Goal: Task Accomplishment & Management: Complete application form

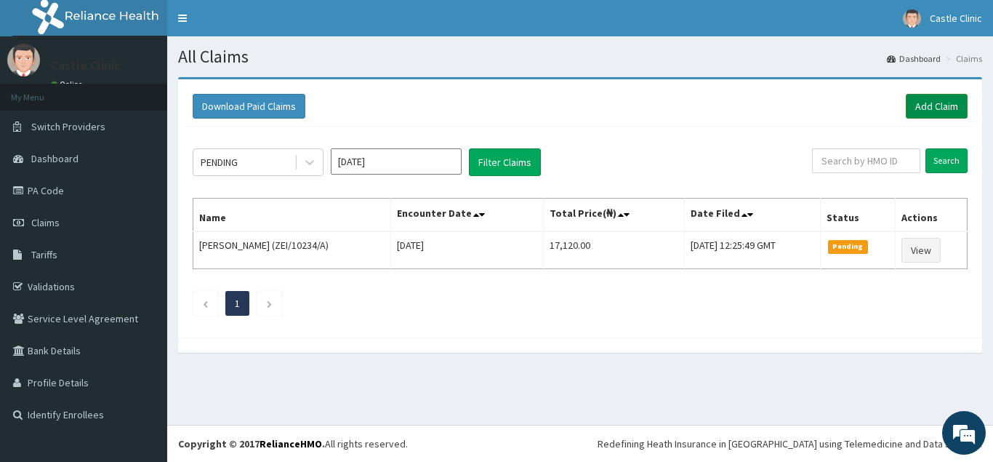
click at [927, 116] on link "Add Claim" at bounding box center [937, 106] width 62 height 25
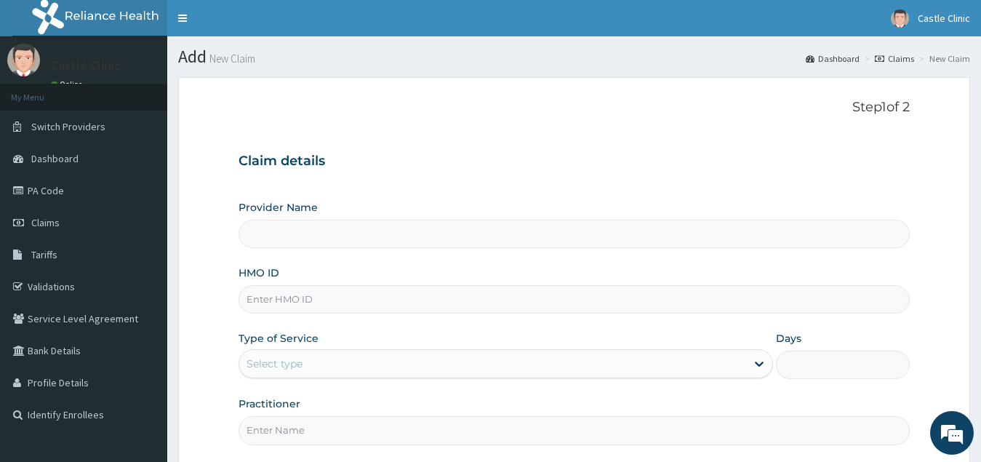
type input "Castle Clinic"
click at [378, 294] on input "HMO ID" at bounding box center [575, 299] width 672 height 28
type input "ZEI/10153/A"
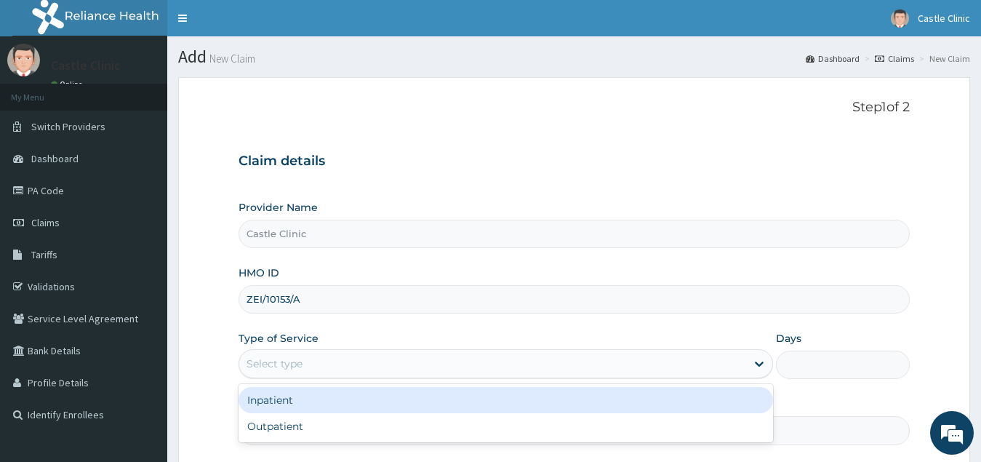
click at [391, 364] on div "Select type" at bounding box center [493, 363] width 508 height 23
click at [384, 393] on div "Inpatient" at bounding box center [506, 400] width 535 height 26
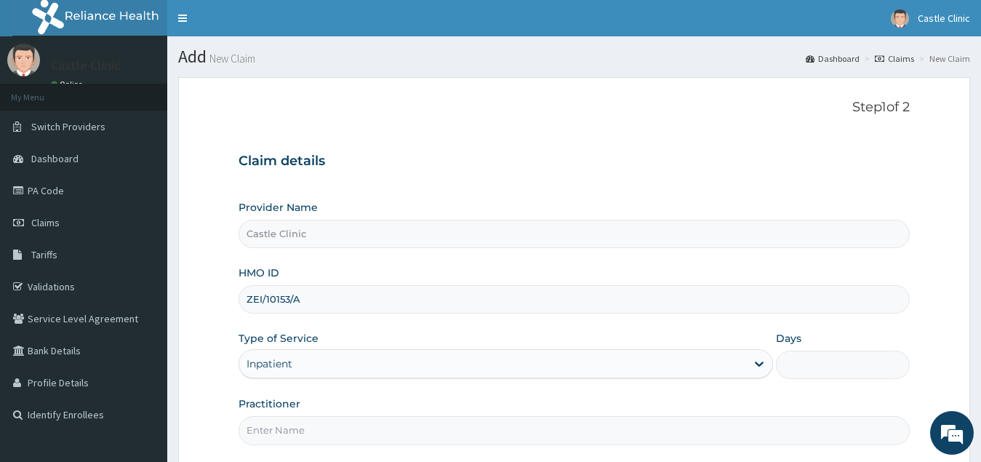
click at [821, 359] on input "Days" at bounding box center [843, 365] width 134 height 28
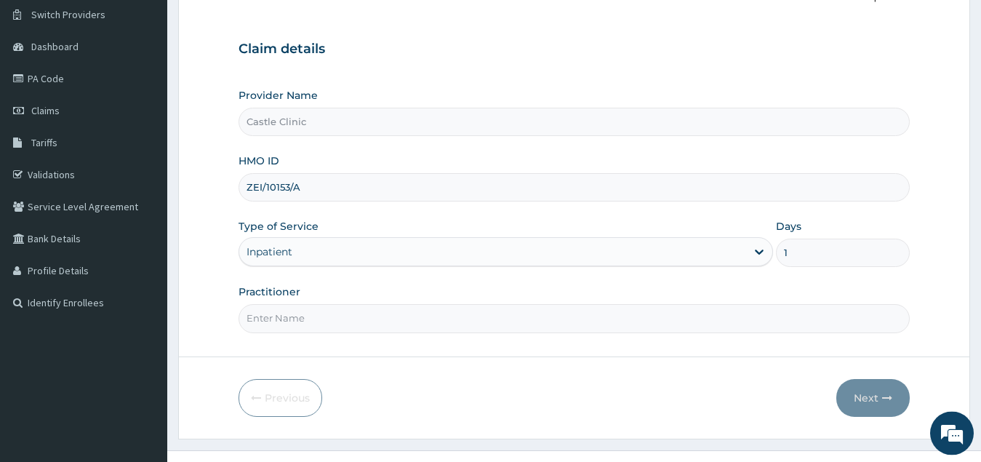
scroll to position [137, 0]
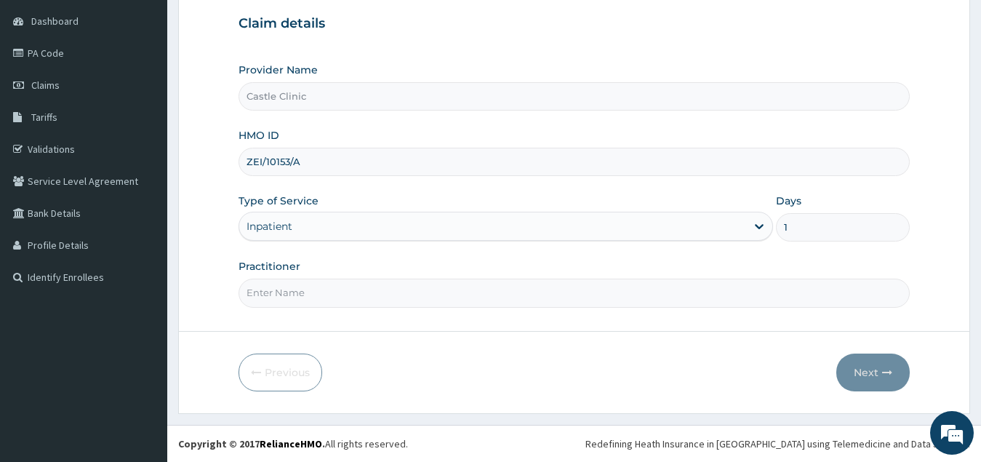
type input "1"
click at [480, 289] on input "Practitioner" at bounding box center [575, 293] width 672 height 28
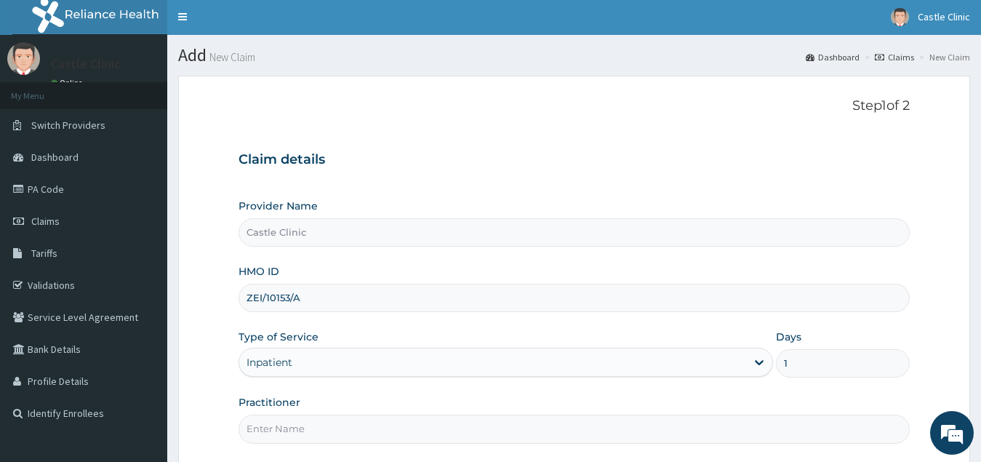
scroll to position [0, 0]
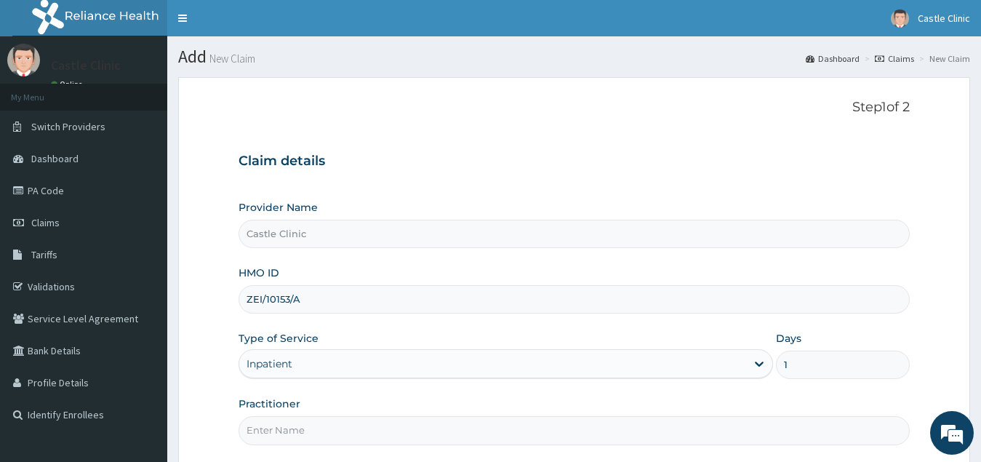
drag, startPoint x: 985, startPoint y: 6, endPoint x: 976, endPoint y: 57, distance: 51.7
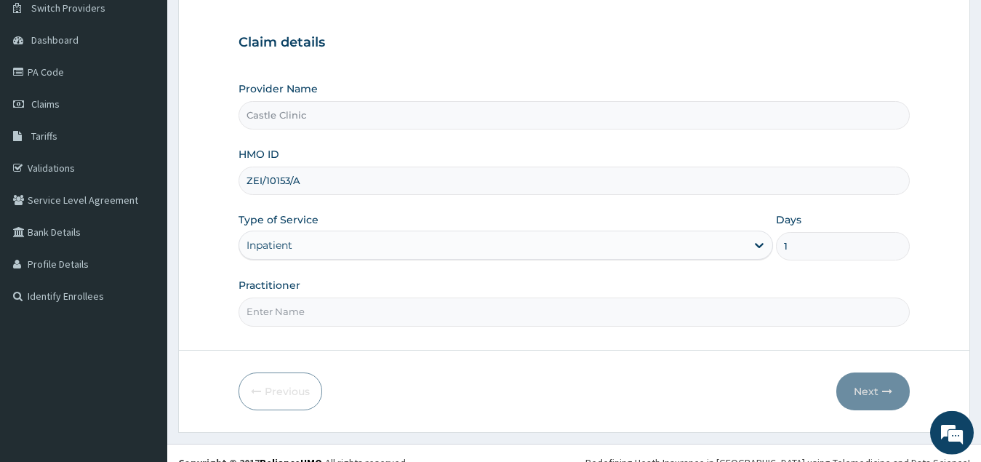
scroll to position [137, 0]
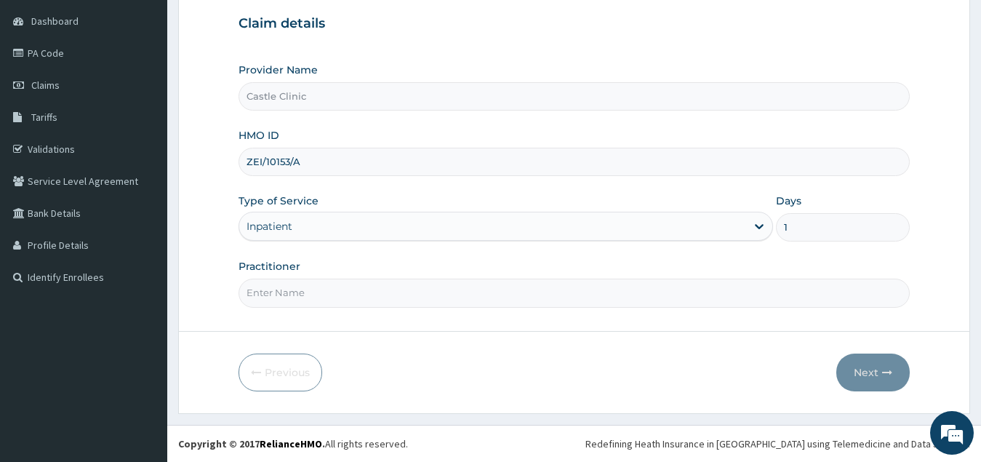
drag, startPoint x: 986, startPoint y: 452, endPoint x: 873, endPoint y: 373, distance: 137.4
click at [335, 299] on input "Practitioner" at bounding box center [575, 293] width 672 height 28
type input "DR. CHUKWUMA ERNEST"
click at [862, 369] on button "Next" at bounding box center [872, 372] width 73 height 38
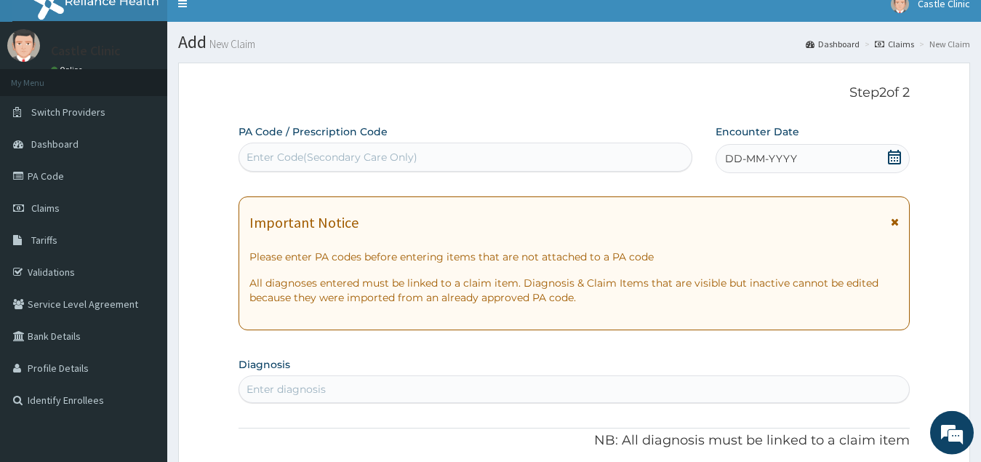
scroll to position [0, 0]
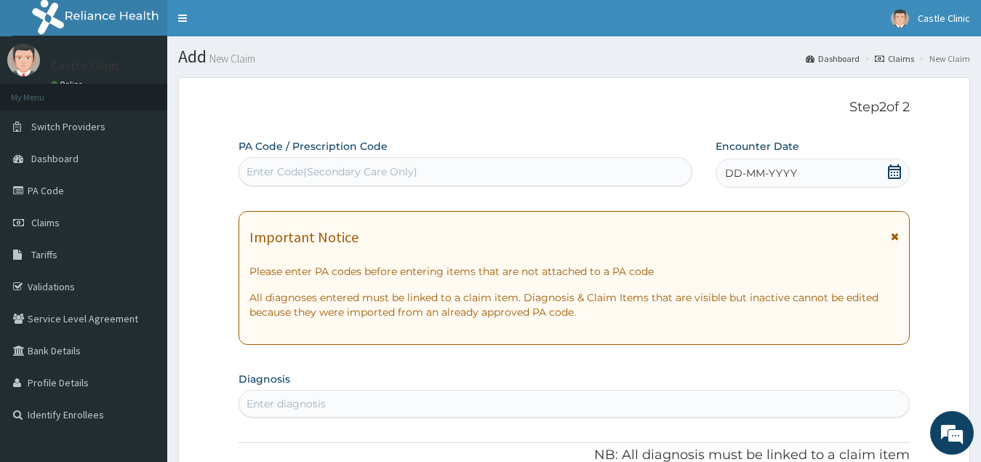
click at [488, 172] on div "Enter Code(Secondary Care Only)" at bounding box center [465, 171] width 452 height 23
type input "Z"
type input "PA/FB4A9D"
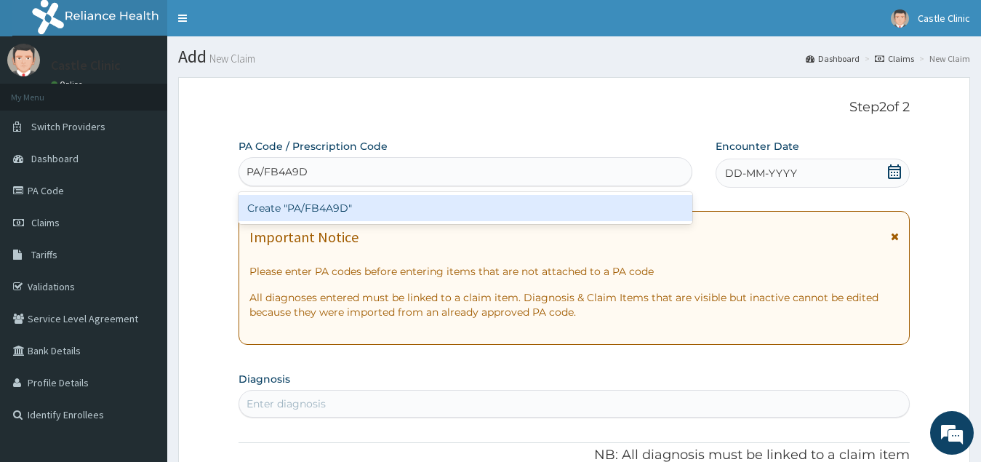
click at [500, 212] on div "Create "PA/FB4A9D"" at bounding box center [466, 208] width 454 height 26
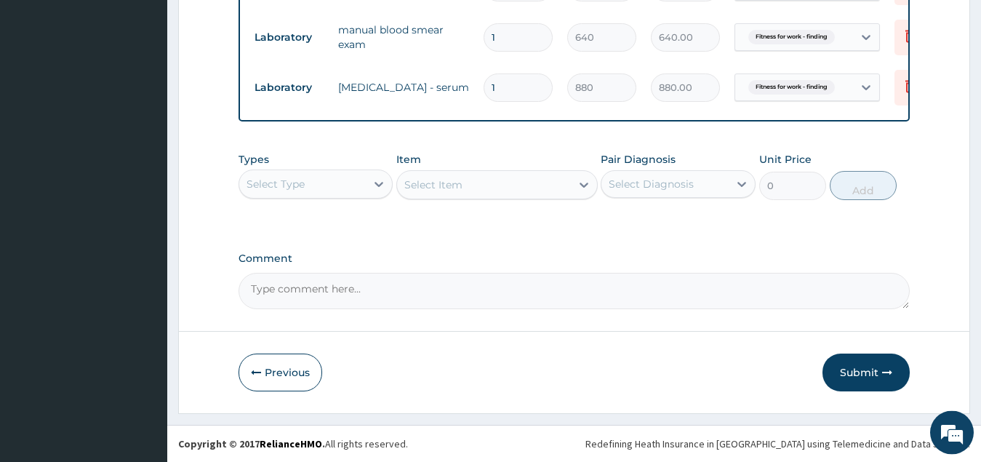
scroll to position [731, 0]
click at [854, 369] on button "Submit" at bounding box center [866, 372] width 87 height 38
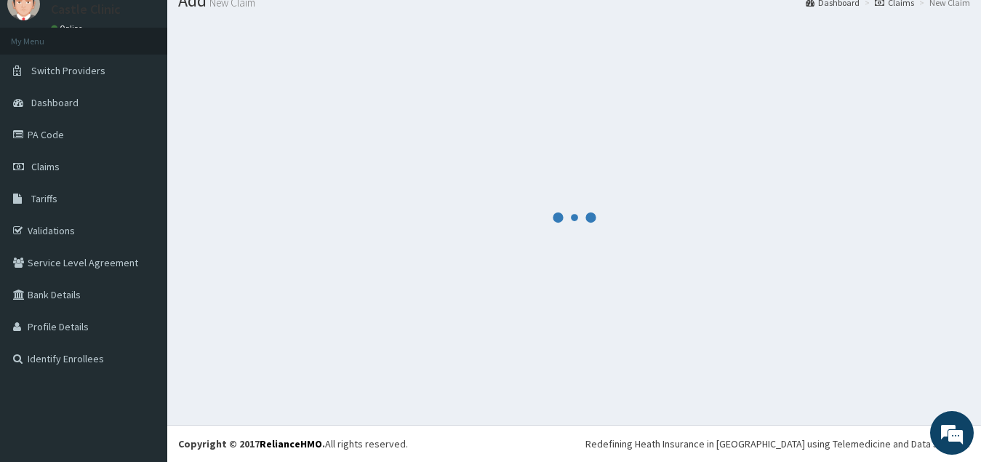
scroll to position [56, 0]
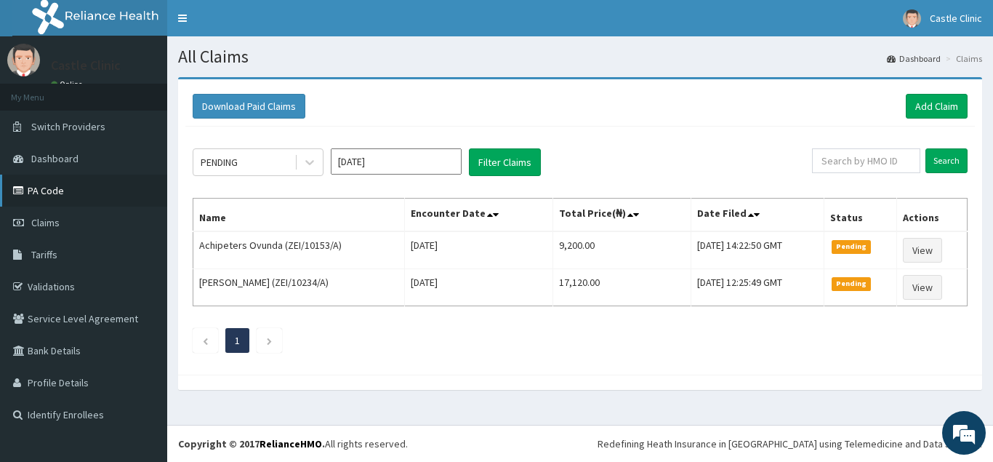
click at [51, 184] on link "PA Code" at bounding box center [83, 191] width 167 height 32
